Goal: Transaction & Acquisition: Download file/media

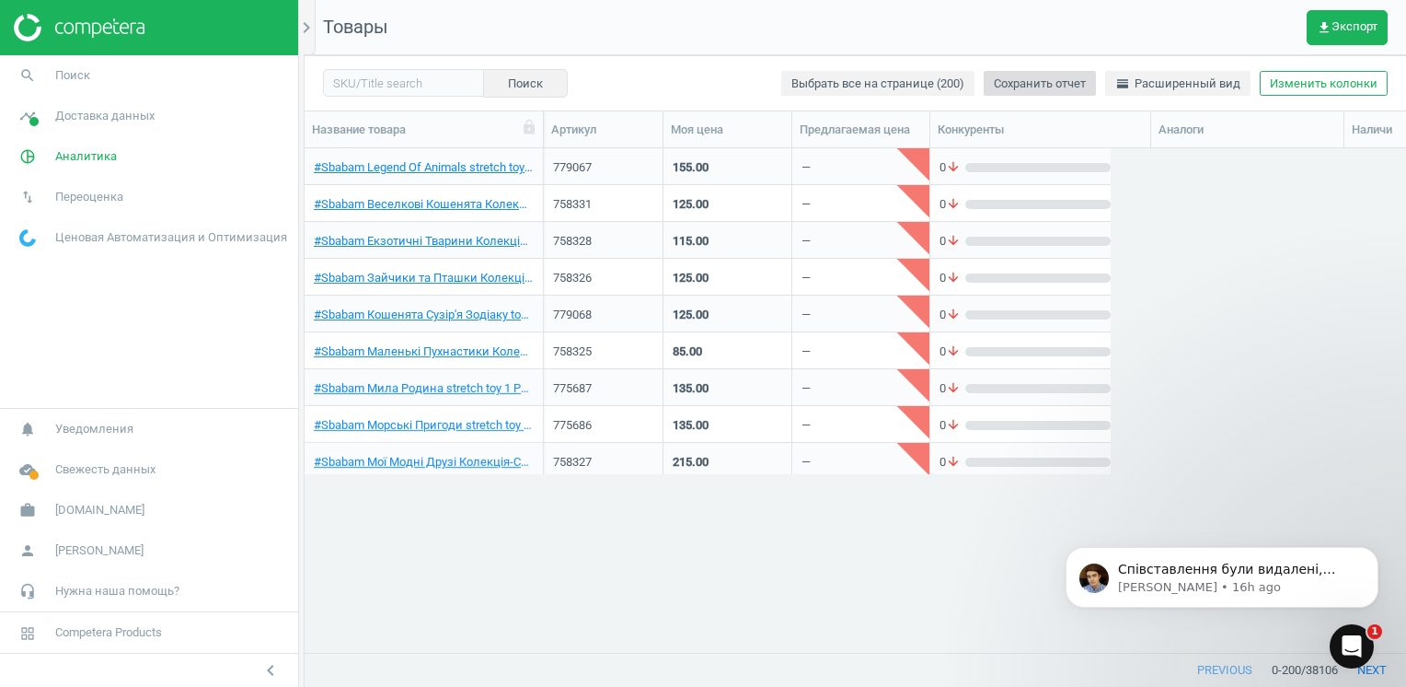
scroll to position [477, 1088]
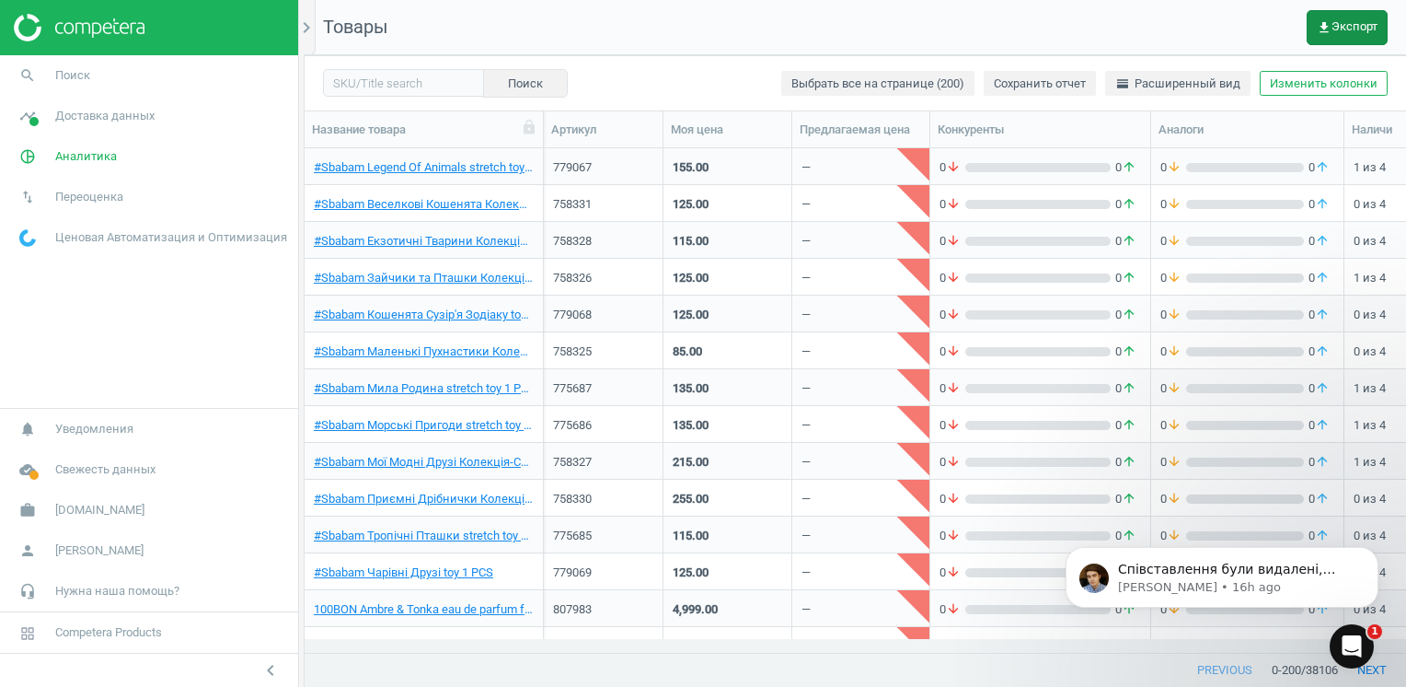
click at [1037, 24] on span "get_app Экспорт" at bounding box center [1347, 27] width 61 height 15
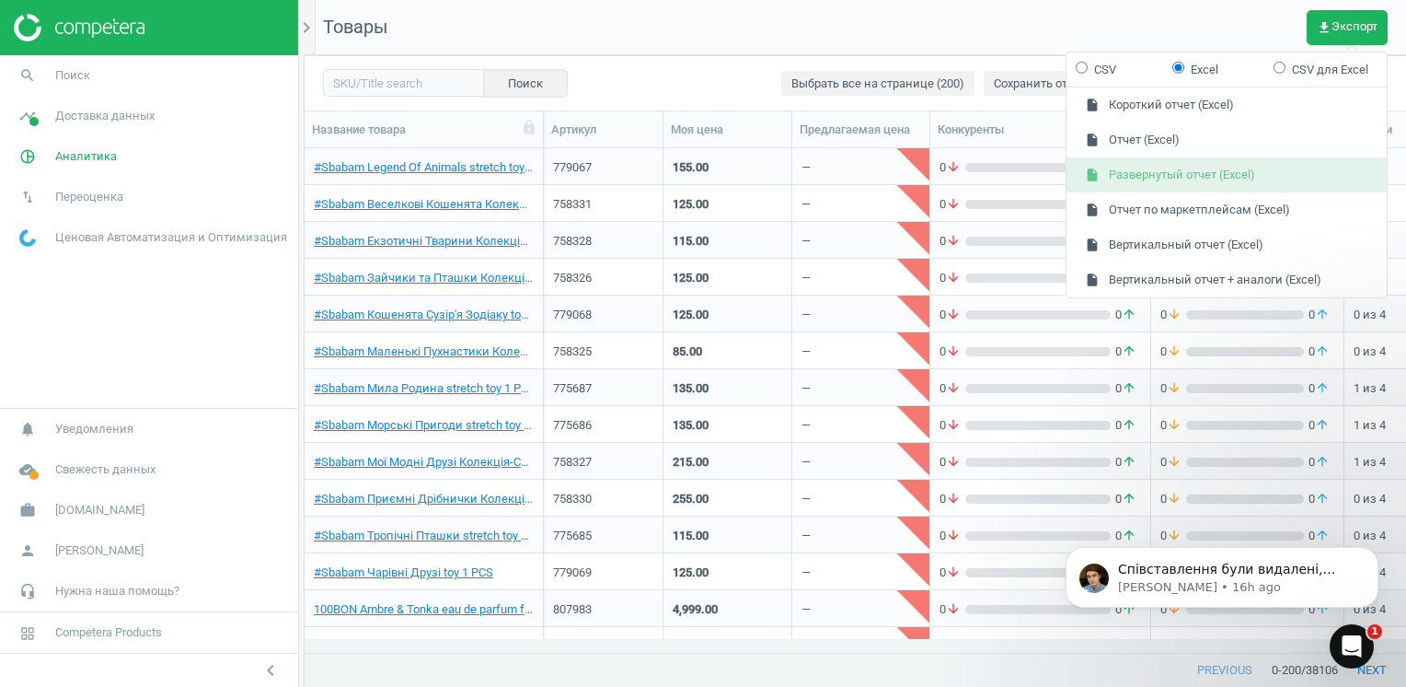
click at [1037, 166] on button "insert_drive_file Развернутый отчет (Excel)" at bounding box center [1227, 174] width 320 height 35
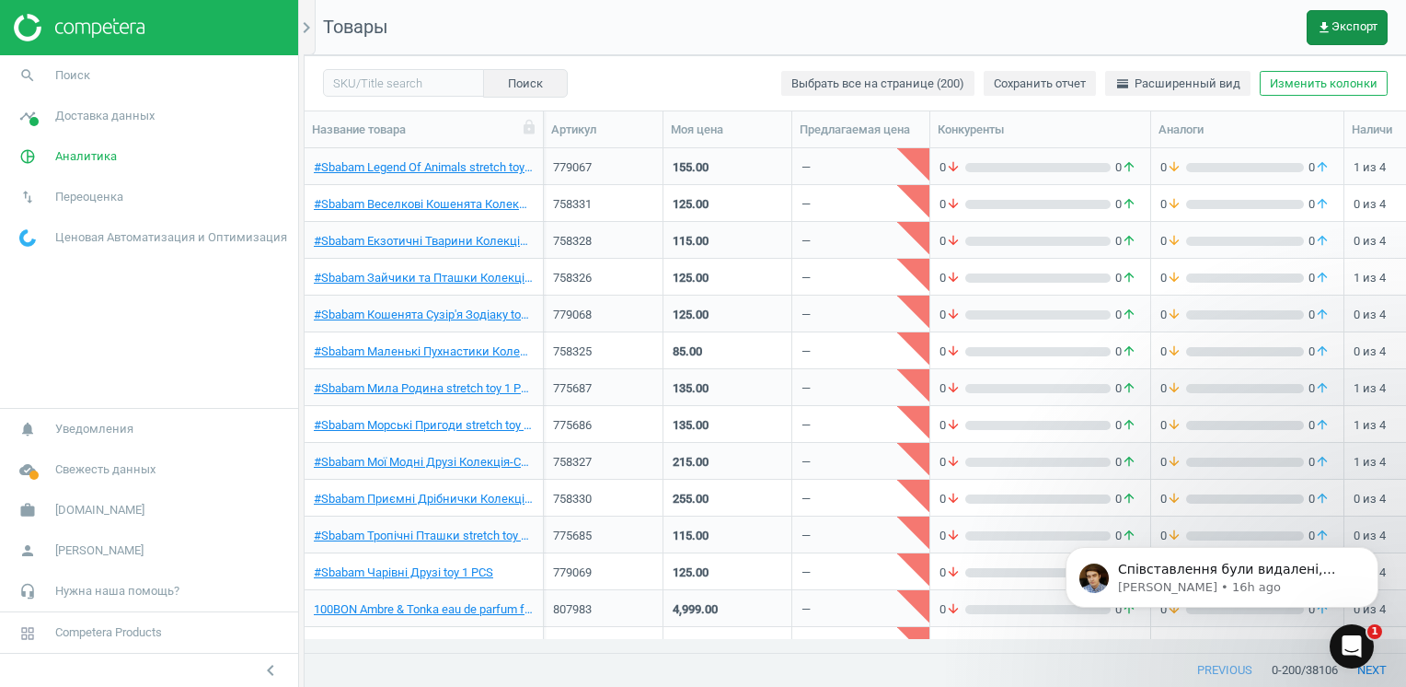
click at [1037, 26] on span "get_app Экспорт" at bounding box center [1347, 27] width 61 height 15
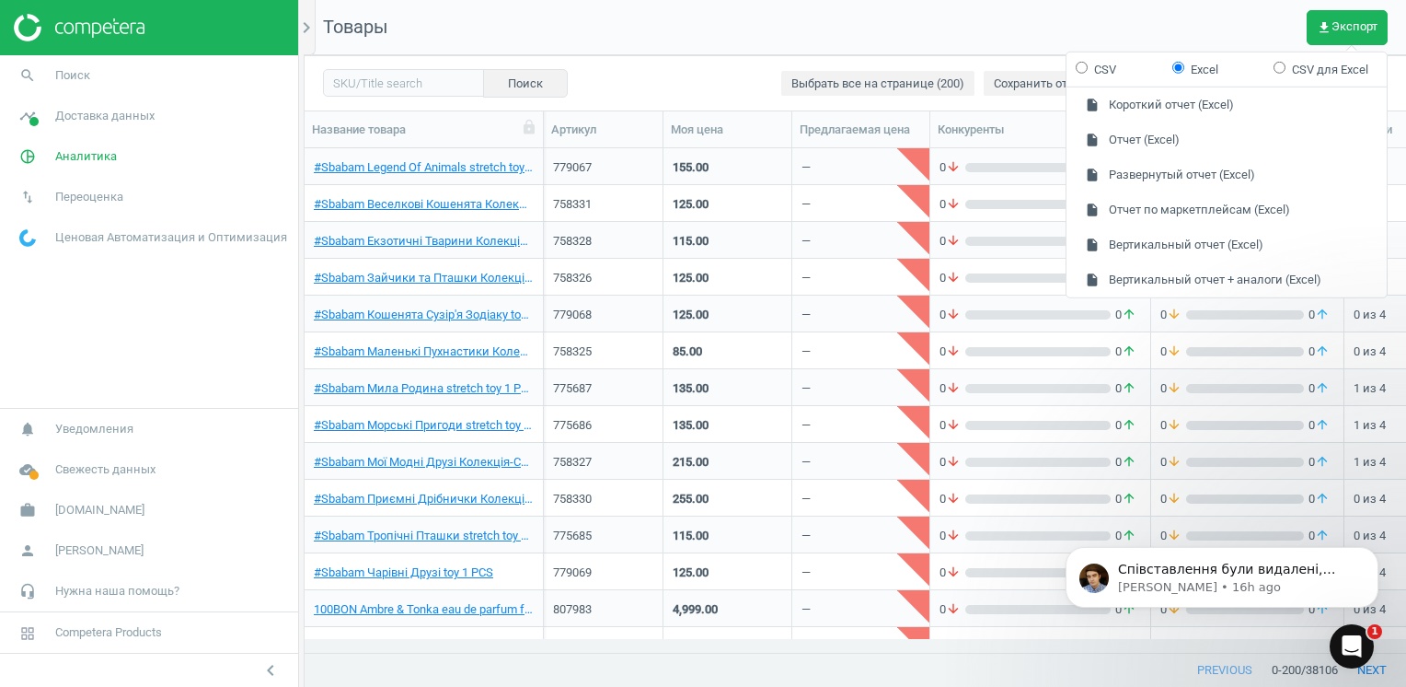
click at [1037, 69] on form "CSV Excel CSV для Excel" at bounding box center [1227, 69] width 320 height 35
click at [1037, 68] on input "CSV" at bounding box center [1082, 67] width 12 height 12
radio input "true"
click at [1037, 176] on button "insert_drive_file Развернутый отчет (CSV)" at bounding box center [1227, 174] width 320 height 35
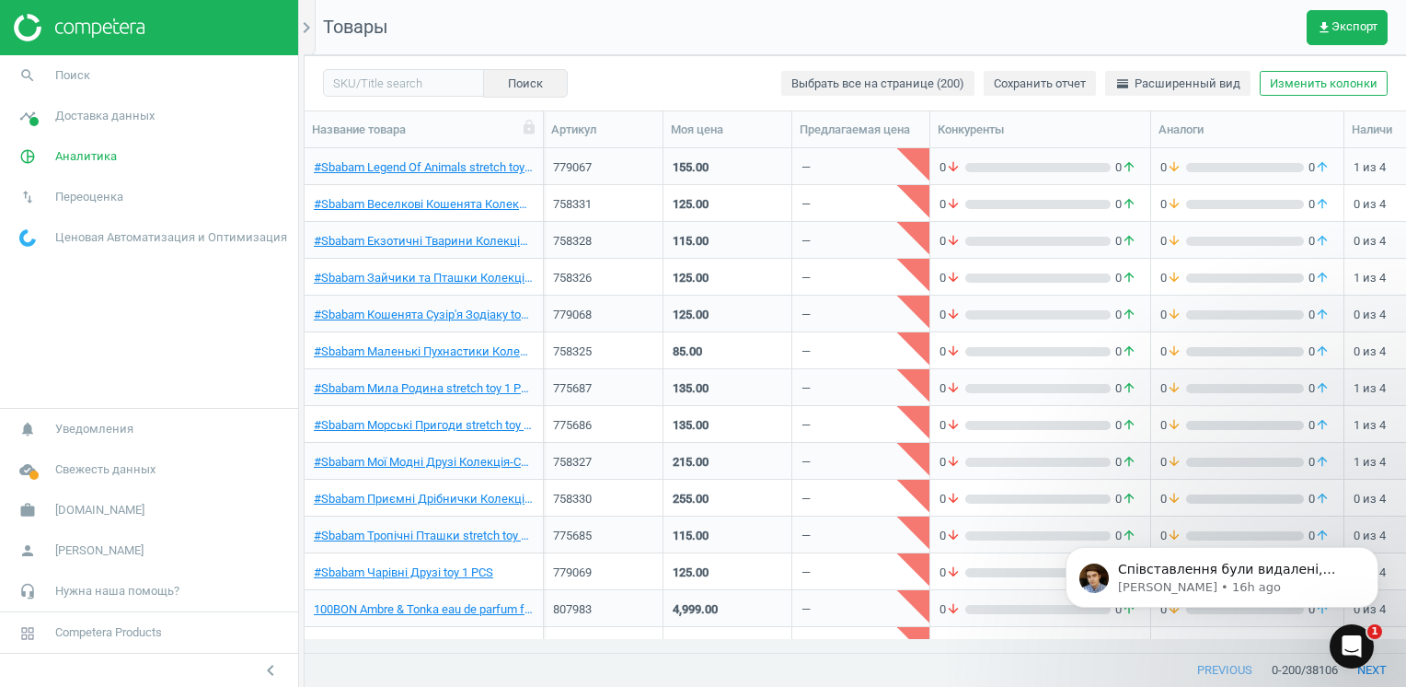
click at [1037, 23] on nav "Товары get_app Экспорт" at bounding box center [856, 27] width 1102 height 55
click at [1037, 17] on nav "Товары get_app Экспорт" at bounding box center [856, 27] width 1102 height 55
click at [1037, 556] on icon "Dismiss notification" at bounding box center [1374, 552] width 10 height 10
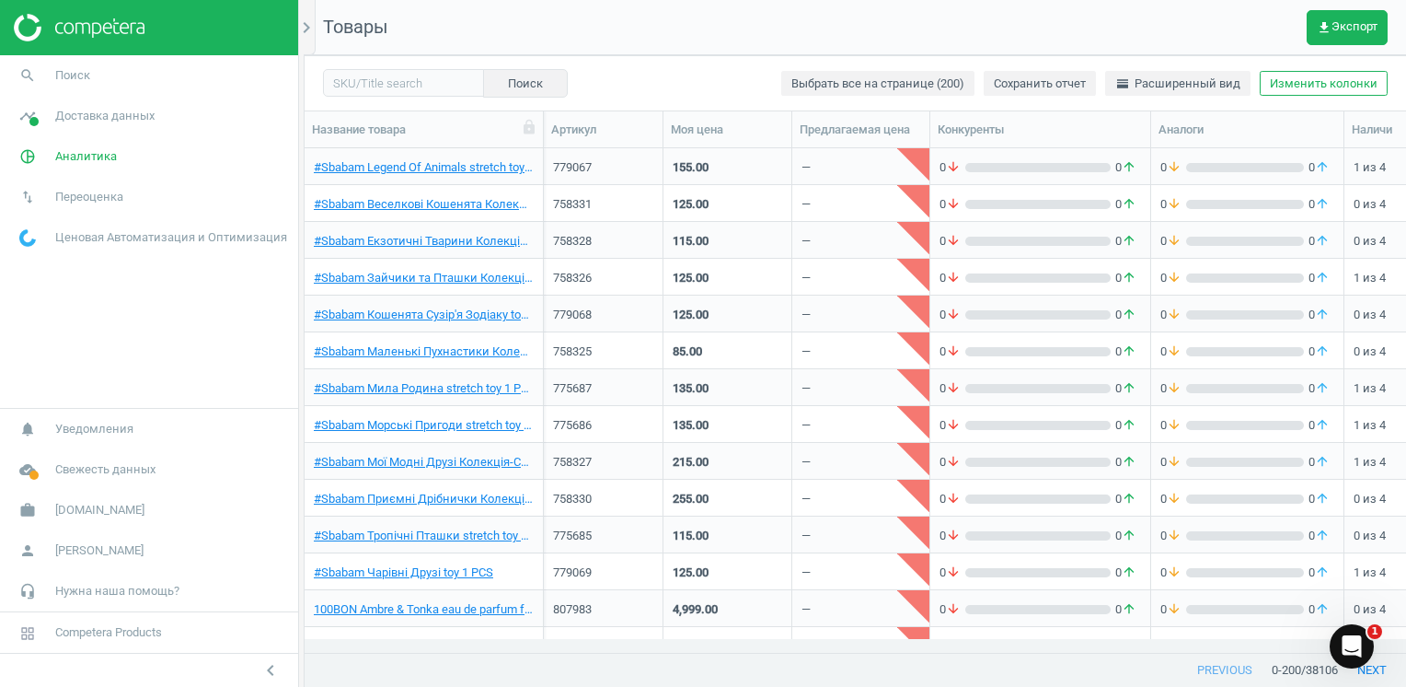
scroll to position [15, 15]
